Goal: Navigation & Orientation: Find specific page/section

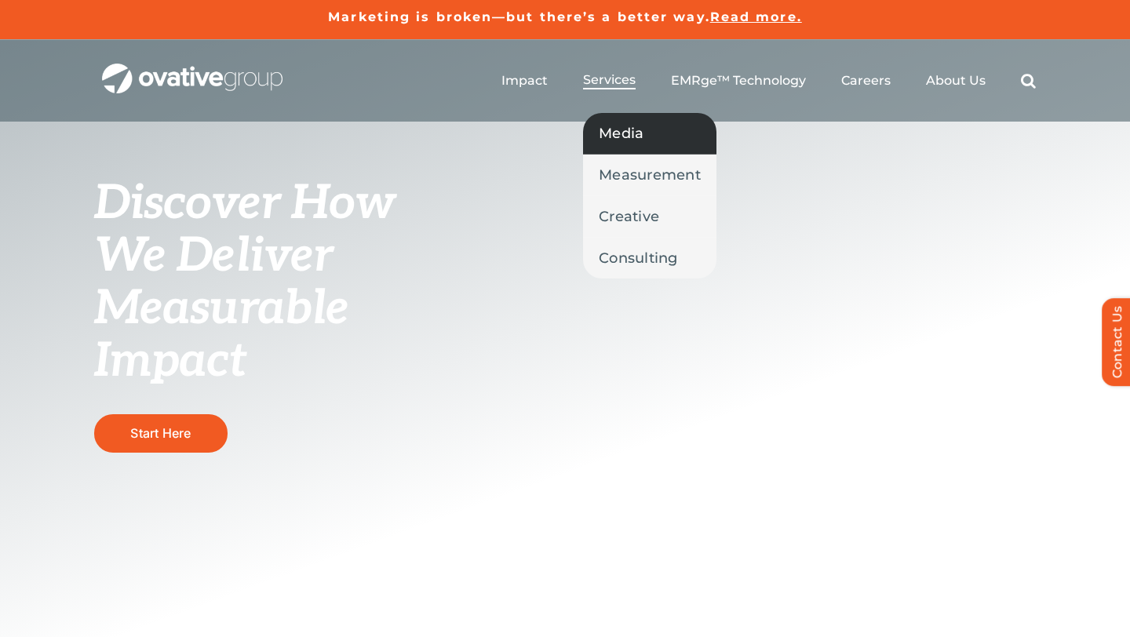
click at [633, 133] on span "Media" at bounding box center [621, 133] width 45 height 22
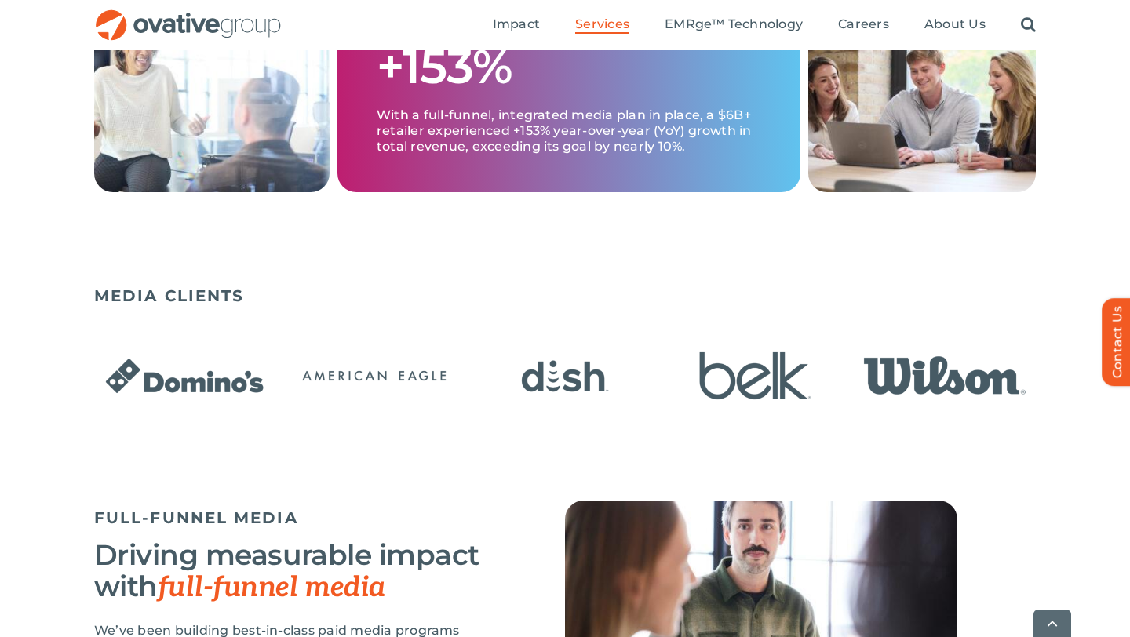
scroll to position [914, 0]
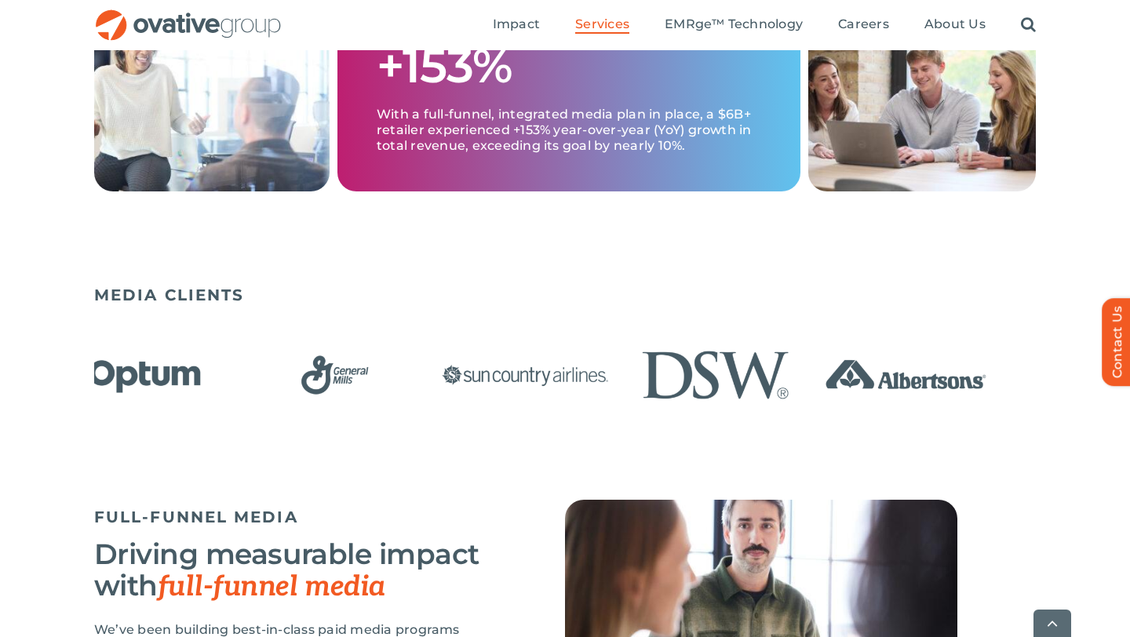
click at [461, 387] on img "8 / 23" at bounding box center [525, 375] width 181 height 74
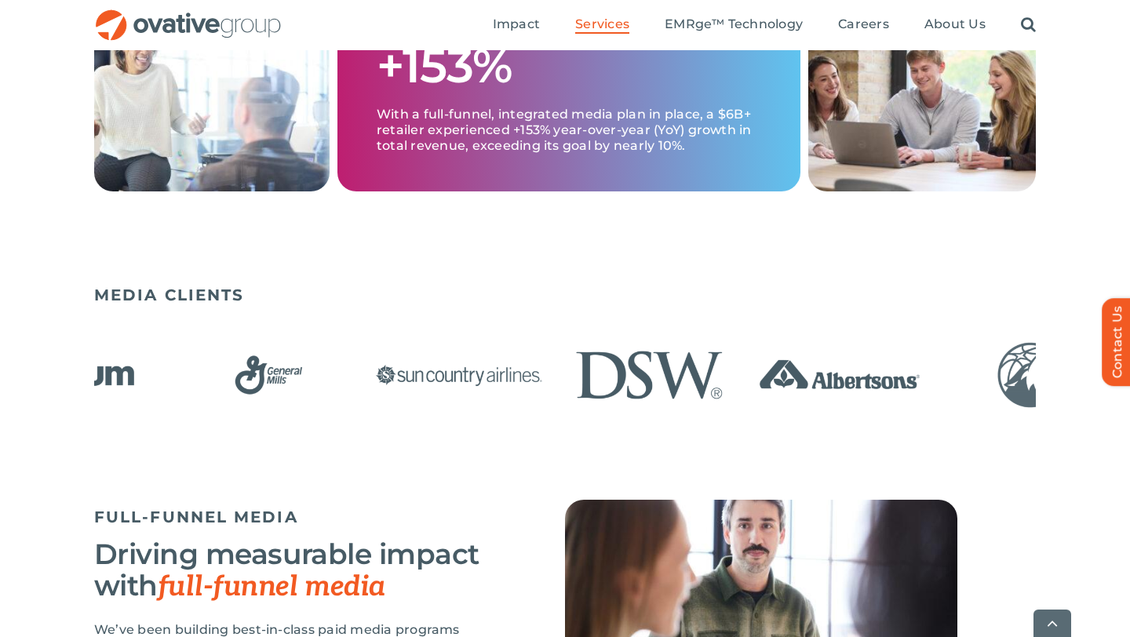
click at [238, 384] on img "7 / 23" at bounding box center [268, 375] width 181 height 74
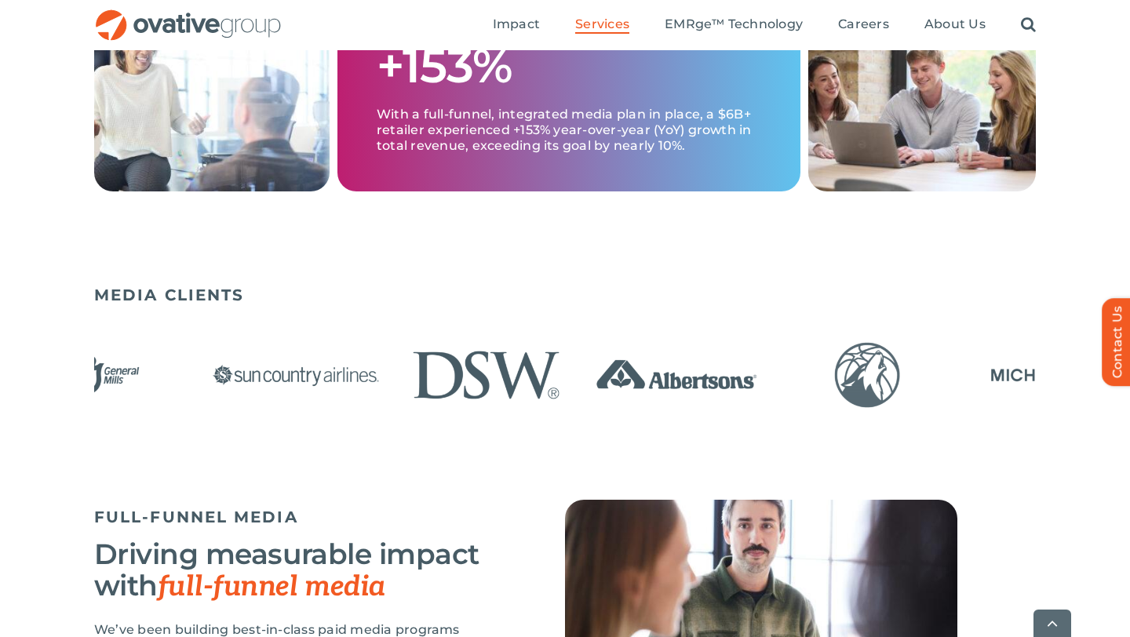
click at [297, 378] on img "8 / 23" at bounding box center [296, 375] width 181 height 74
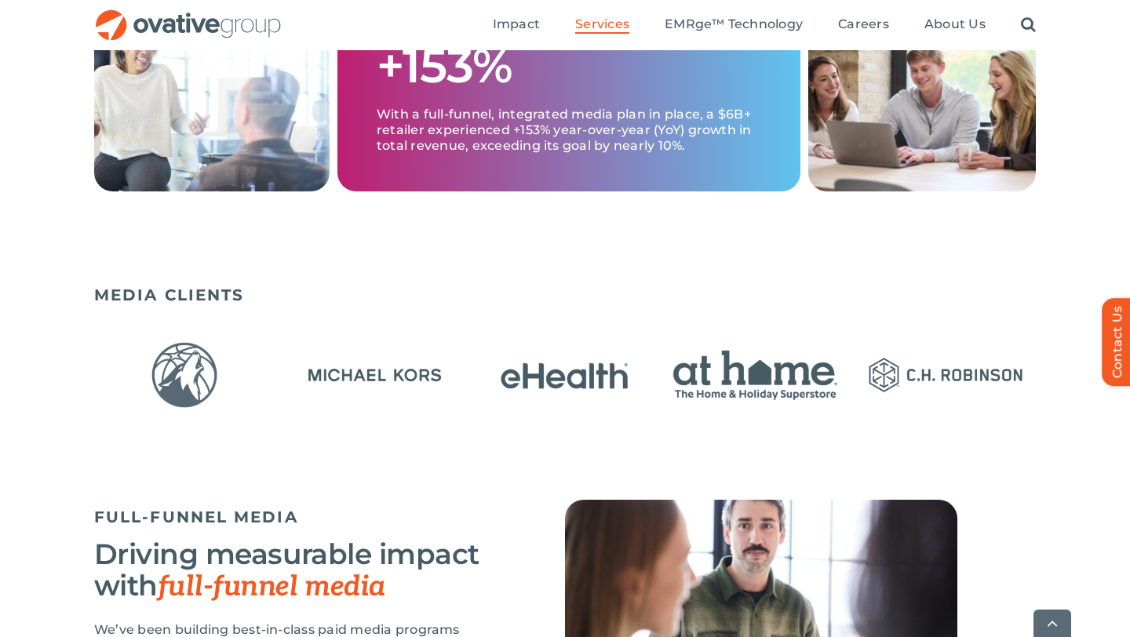
click at [285, 377] on img "12 / 23" at bounding box center [375, 375] width 181 height 74
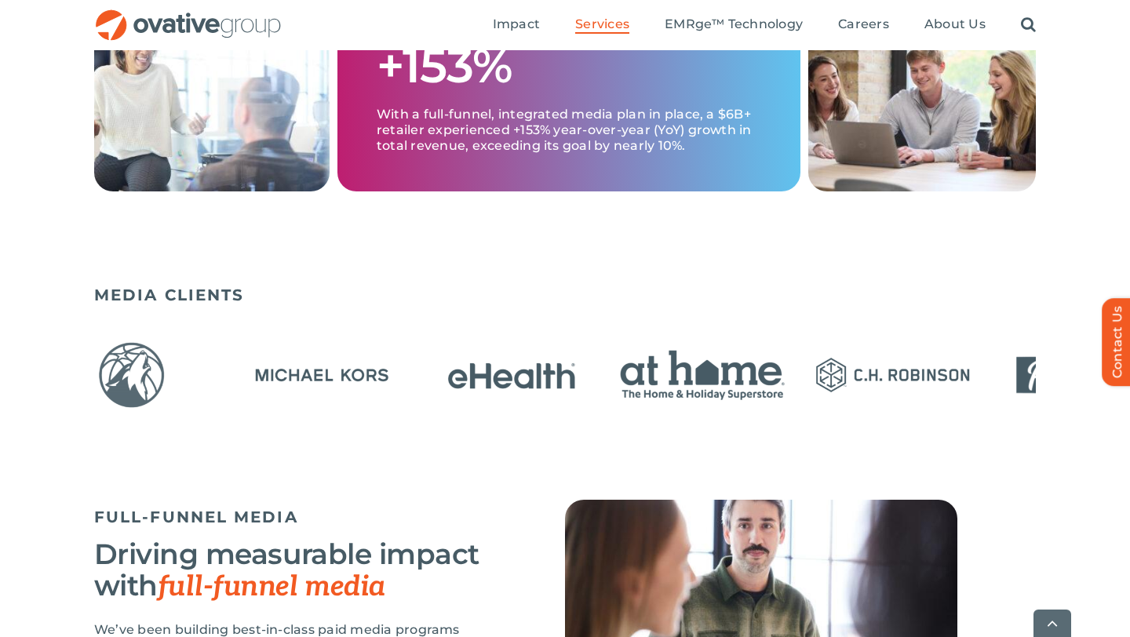
click at [422, 407] on img "13 / 23" at bounding box center [512, 375] width 181 height 74
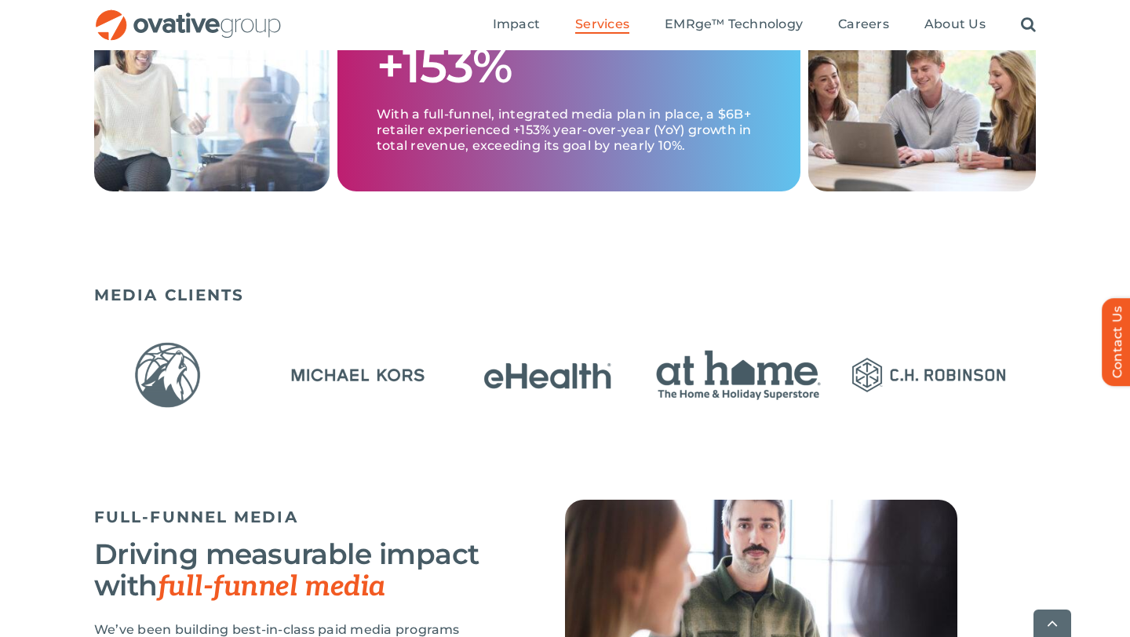
click at [458, 389] on img "13 / 23" at bounding box center [548, 375] width 181 height 74
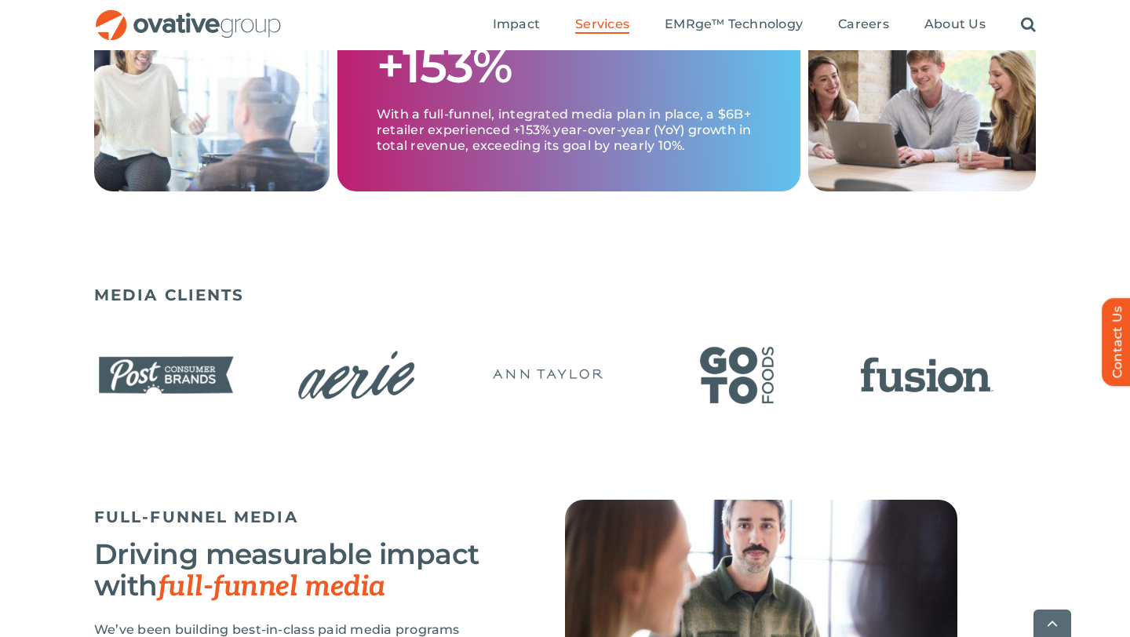
click at [837, 387] on img "20 / 23" at bounding box center [927, 375] width 181 height 74
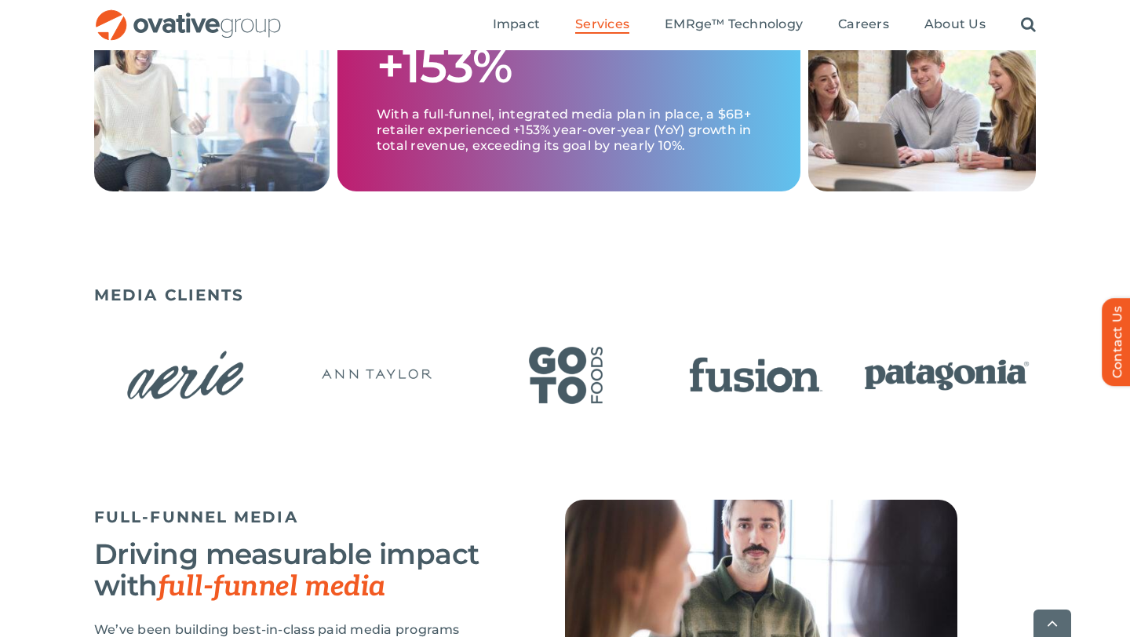
click at [39, 397] on div "MEDIA CLIENTS" at bounding box center [565, 389] width 1130 height 222
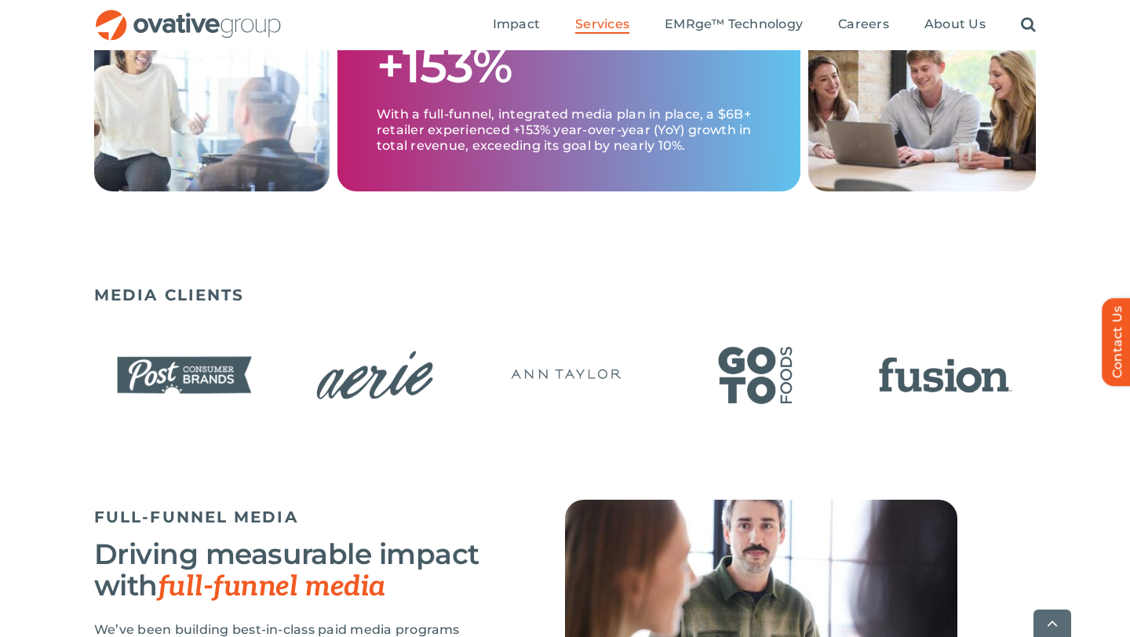
click at [303, 407] on div at bounding box center [565, 376] width 942 height 89
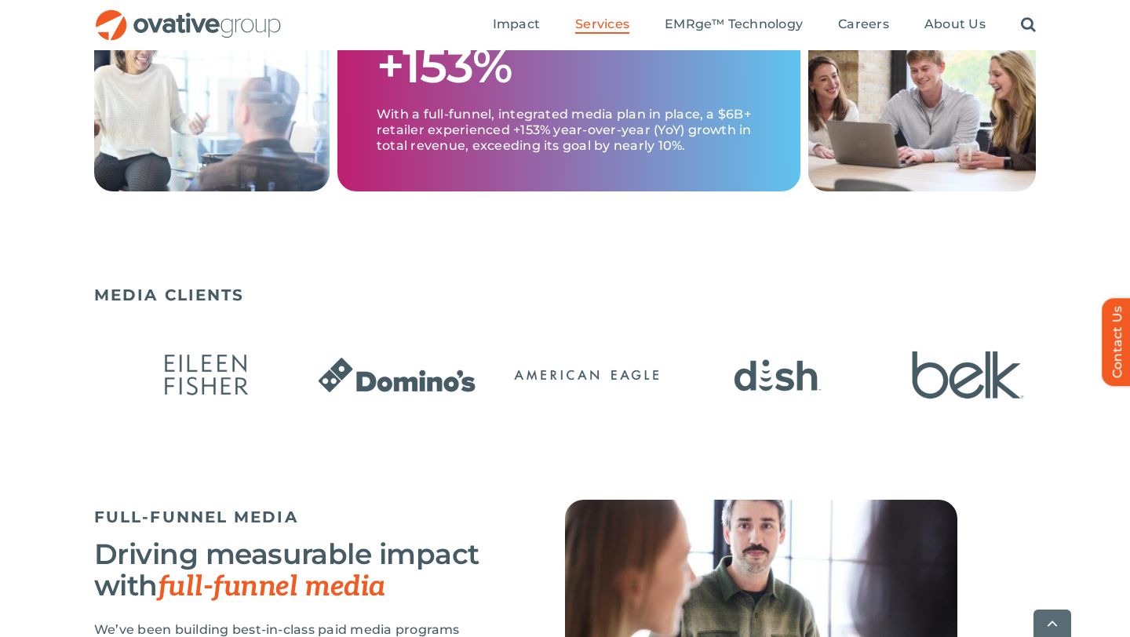
click at [497, 396] on img "2 / 23" at bounding box center [587, 375] width 181 height 74
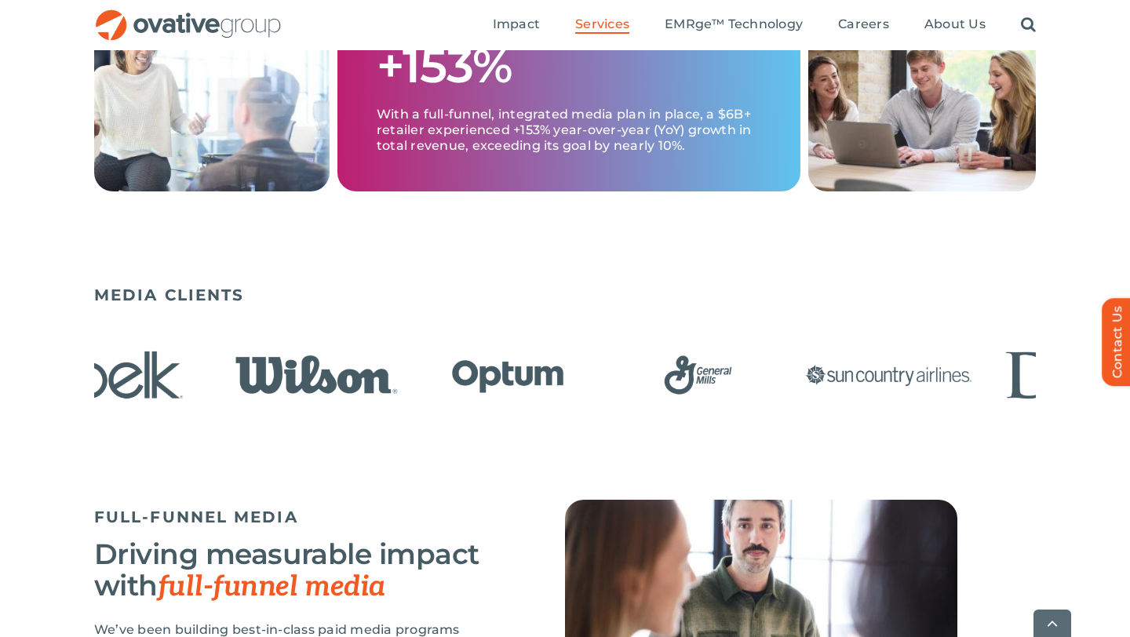
click at [365, 395] on div at bounding box center [565, 376] width 942 height 89
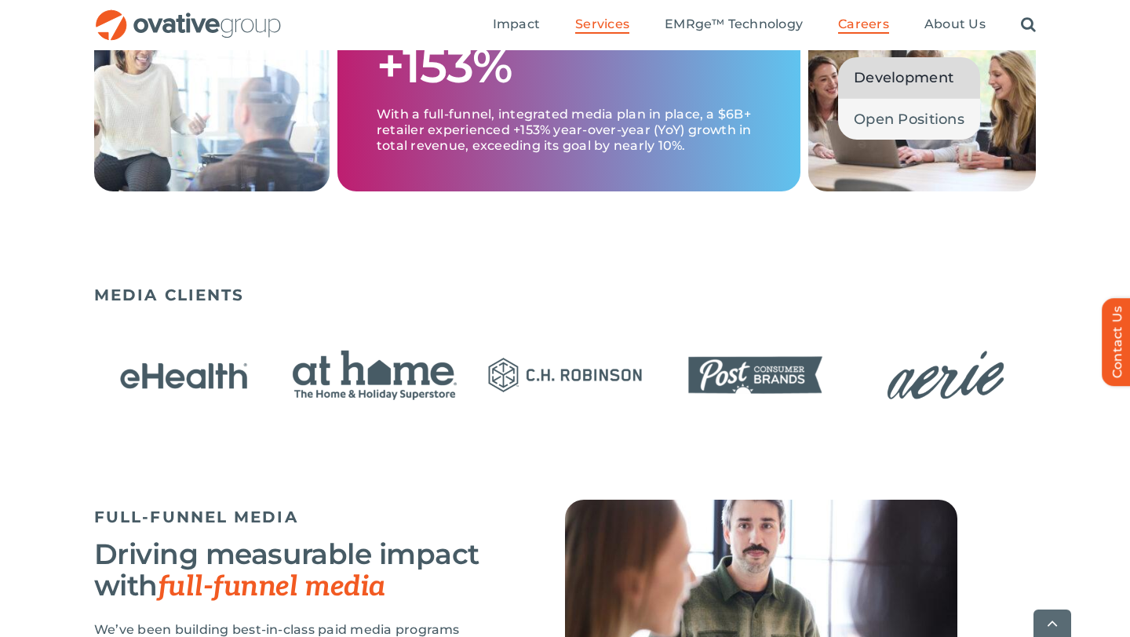
click at [894, 80] on span "Development" at bounding box center [904, 78] width 100 height 22
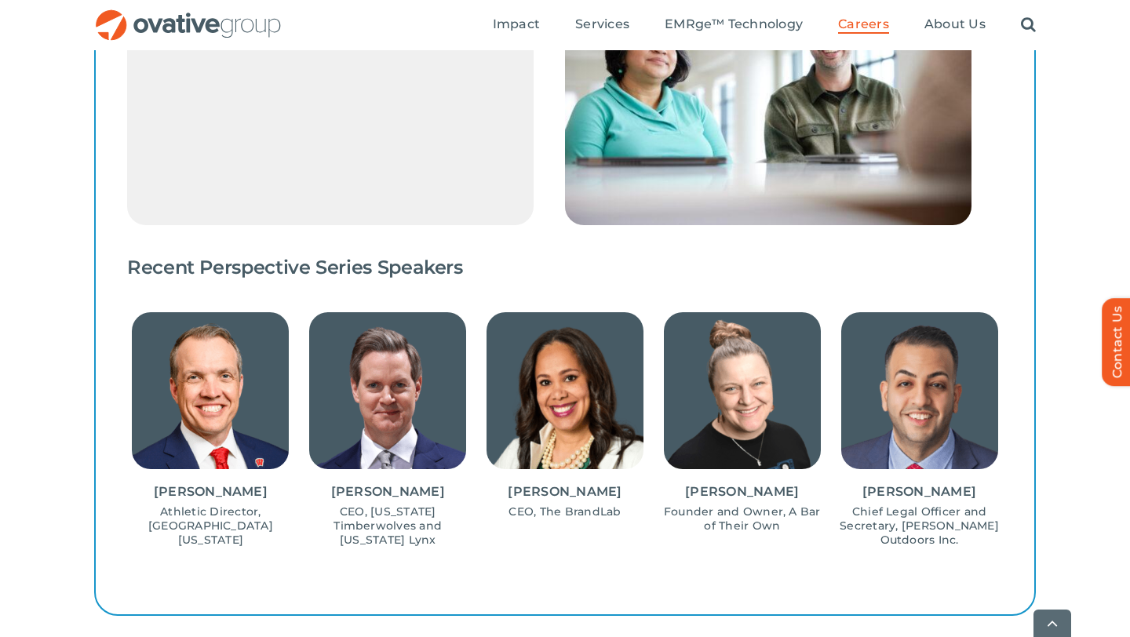
scroll to position [1458, 0]
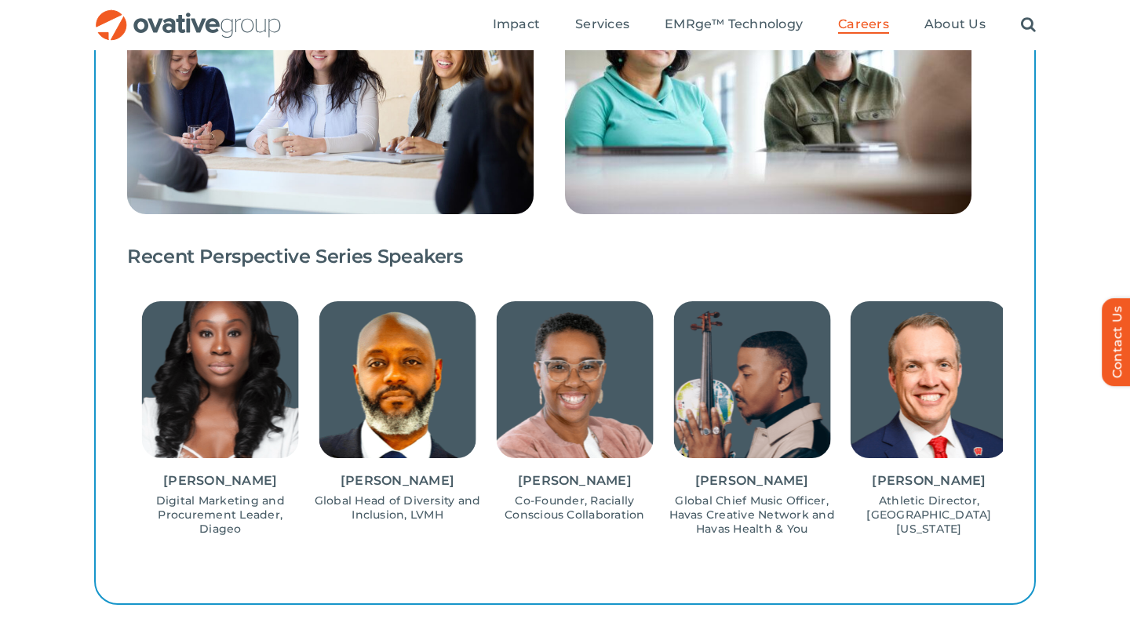
click at [1127, 396] on div "LEARNING OPPORTUNITIES Learning is prioritized Our team thrives on curiosity an…" at bounding box center [565, 150] width 1130 height 1004
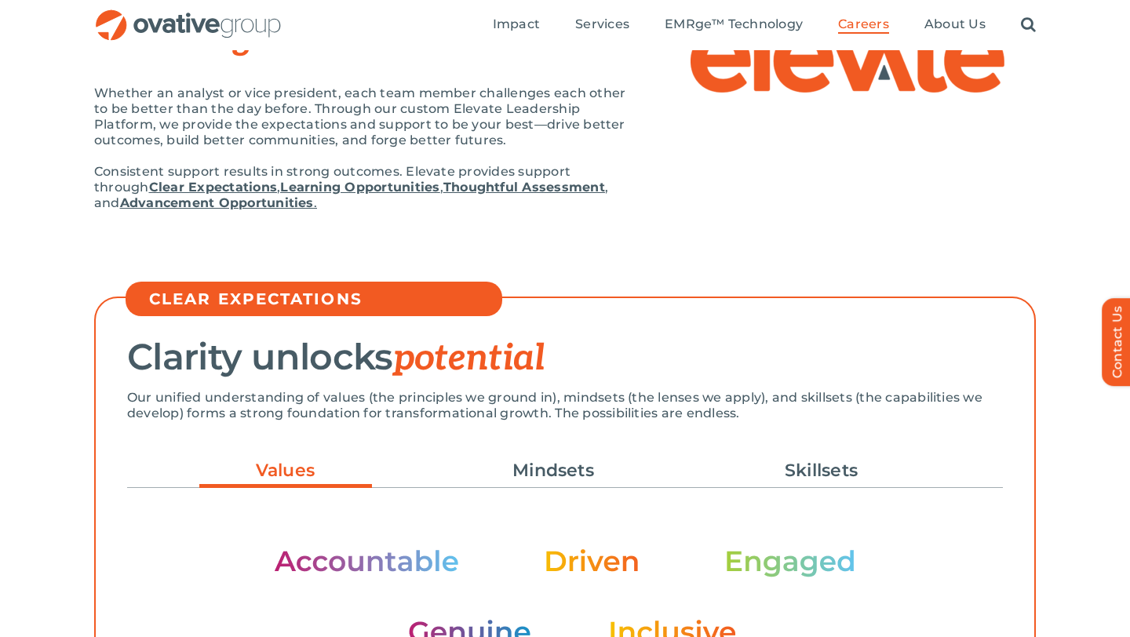
scroll to position [0, 0]
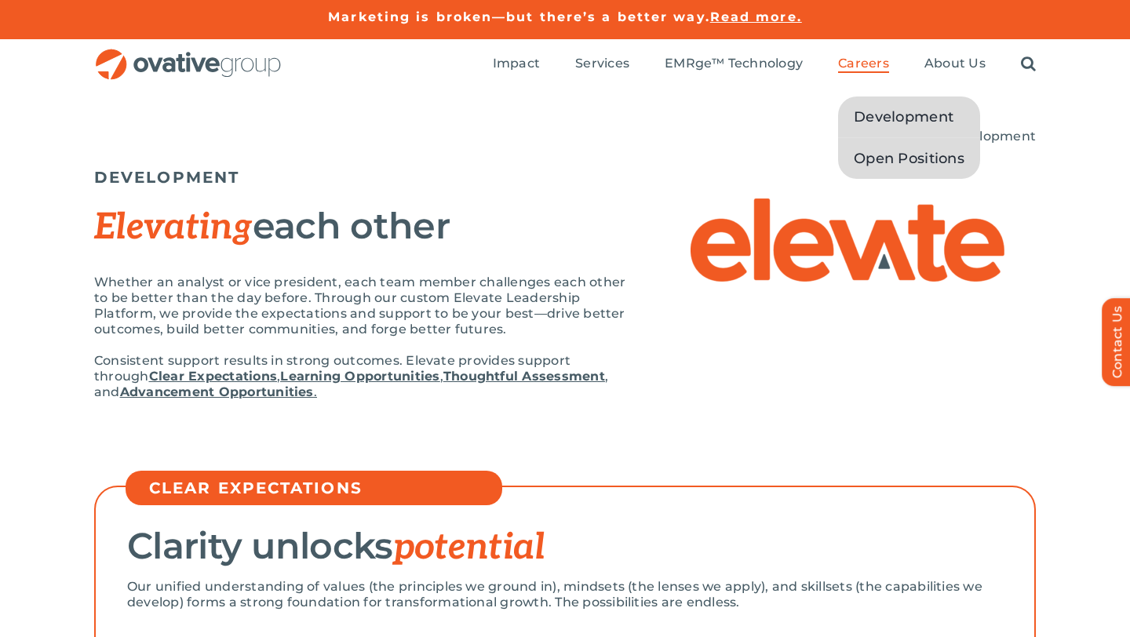
click at [883, 151] on span "Open Positions" at bounding box center [909, 159] width 111 height 22
